Goal: Information Seeking & Learning: Learn about a topic

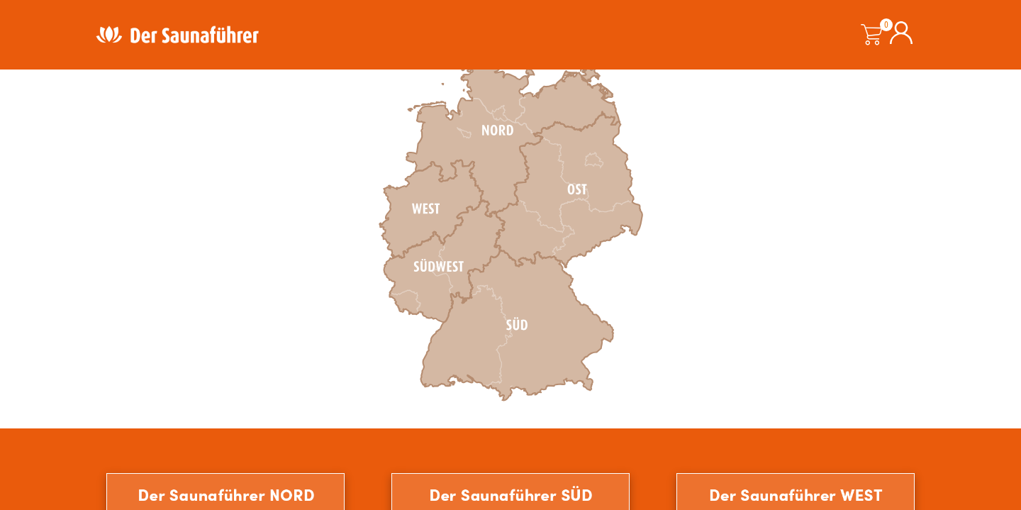
scroll to position [498, 0]
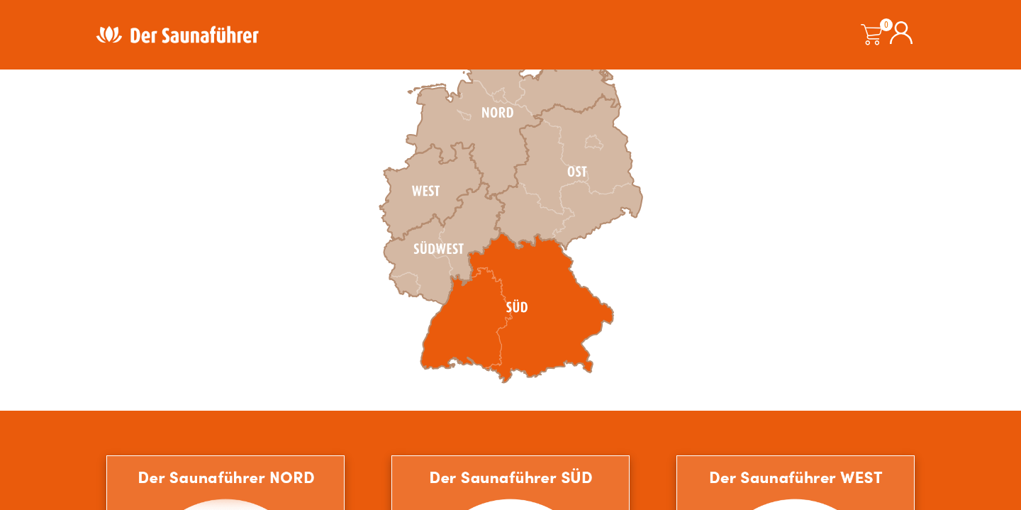
click at [547, 321] on icon at bounding box center [516, 308] width 193 height 150
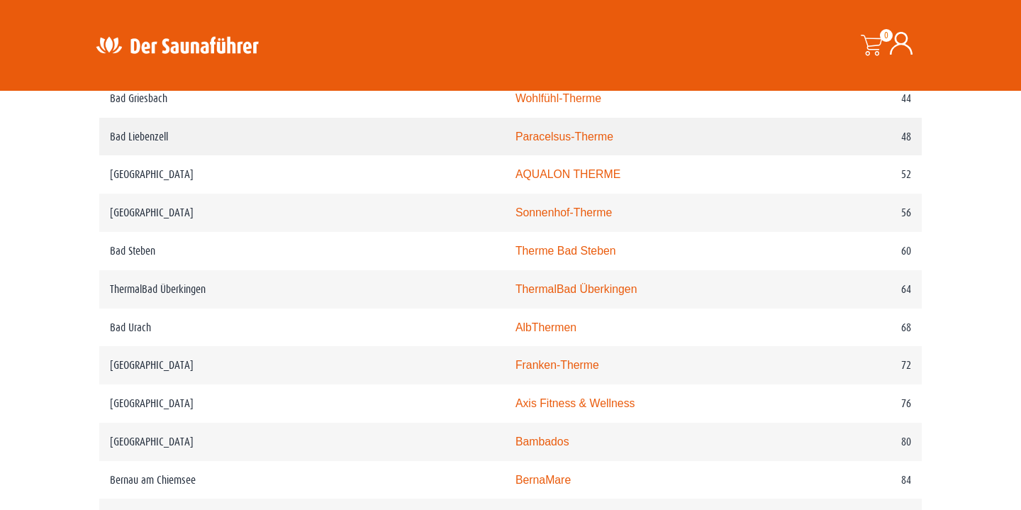
scroll to position [952, 0]
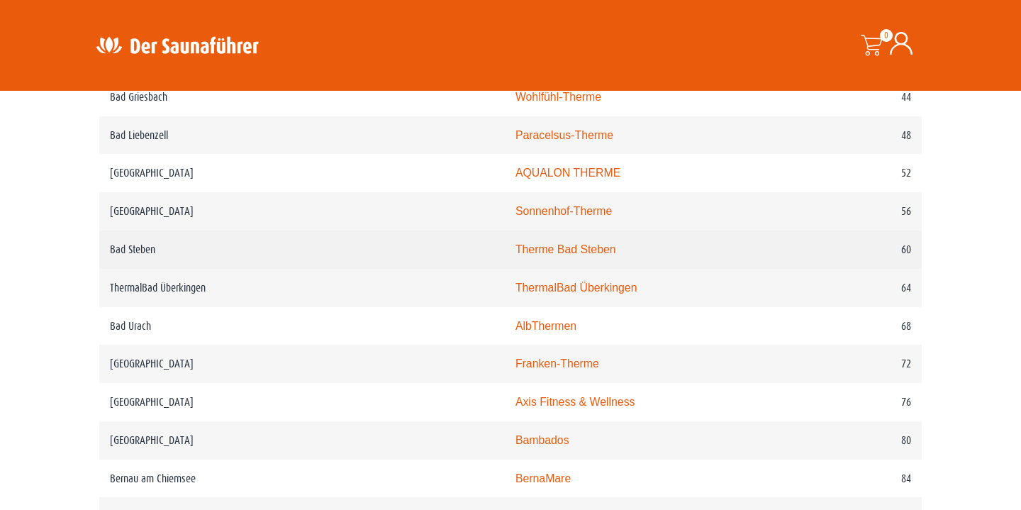
click at [516, 255] on link "Therme Bad Steben" at bounding box center [566, 249] width 101 height 12
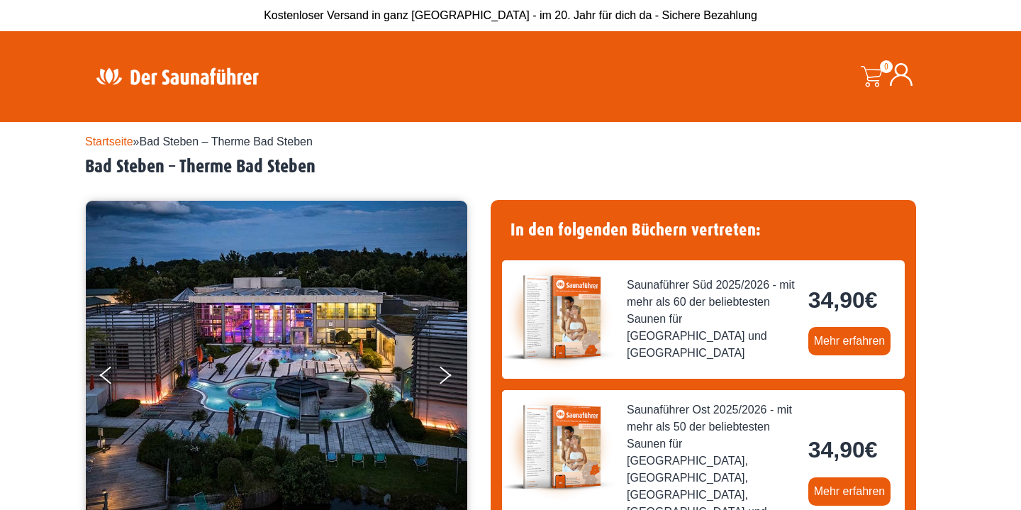
click at [116, 141] on link "Startseite" at bounding box center [109, 141] width 48 height 12
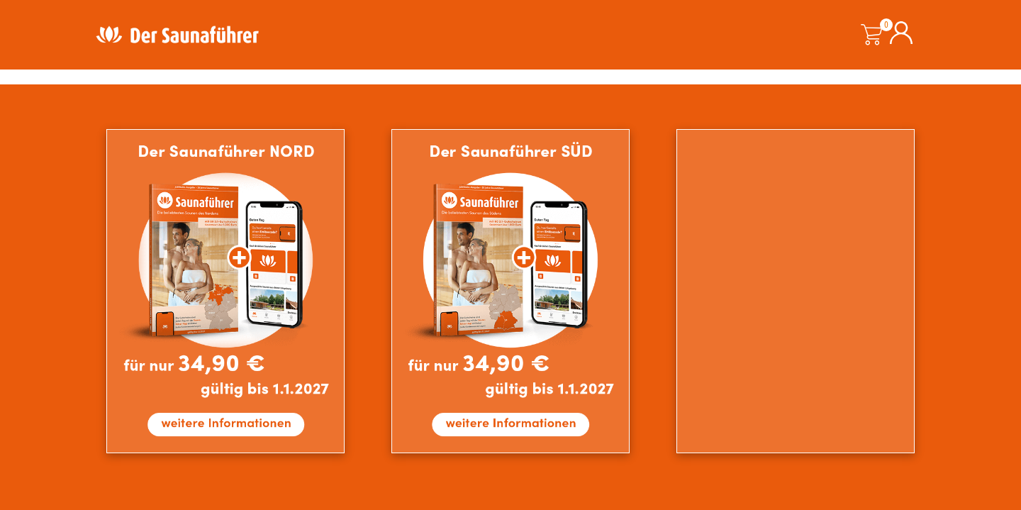
scroll to position [825, 0]
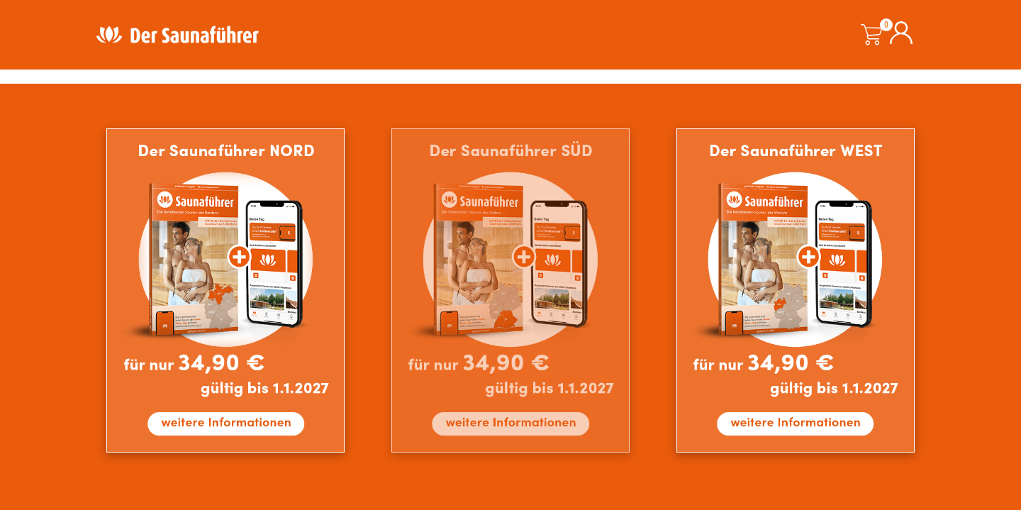
click at [536, 425] on img at bounding box center [510, 290] width 238 height 324
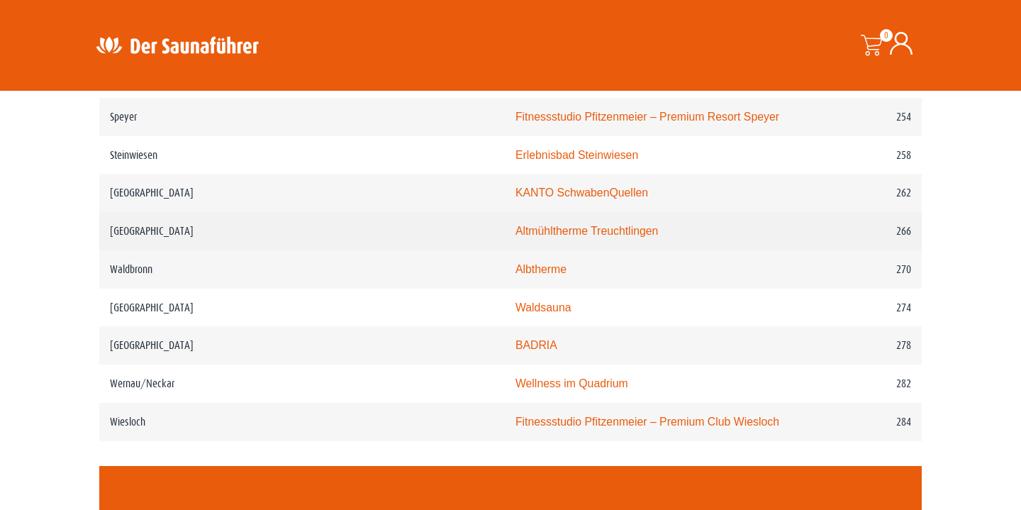
scroll to position [3201, 0]
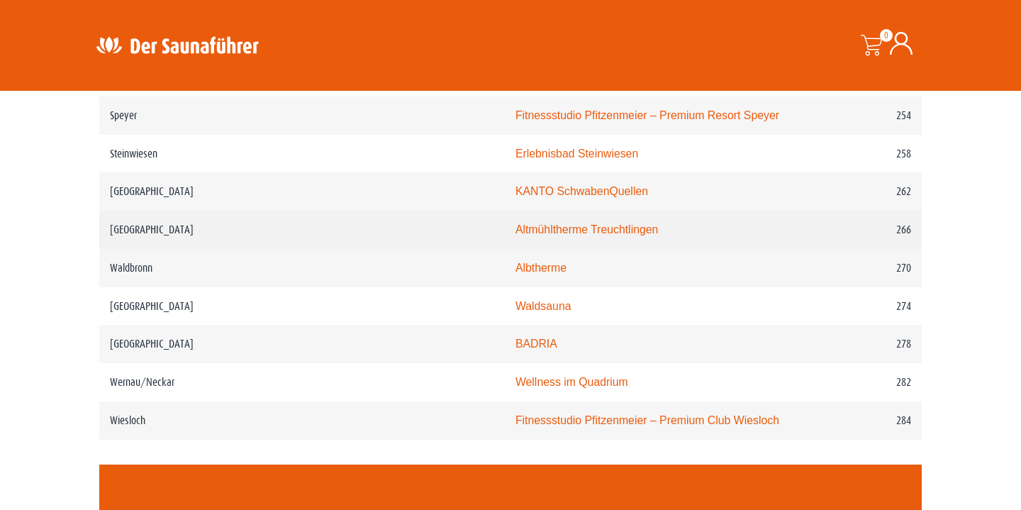
click at [516, 223] on link "Altmühltherme Treuchtlingen" at bounding box center [587, 229] width 143 height 12
